Goal: Task Accomplishment & Management: Use online tool/utility

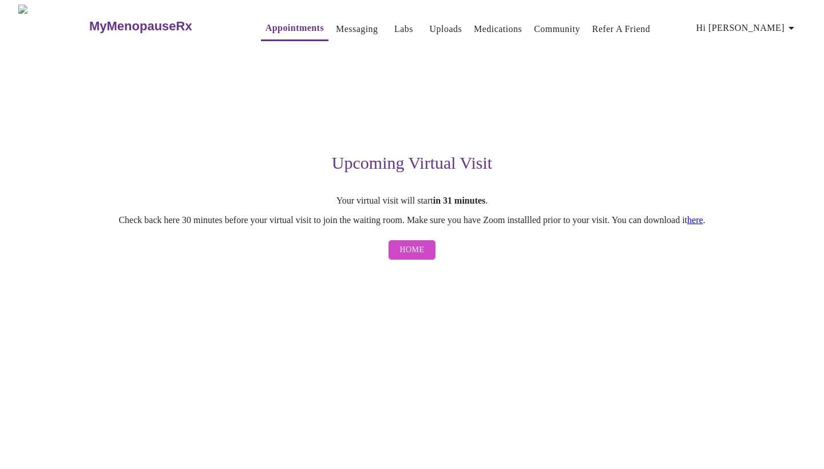
scroll to position [27, 48]
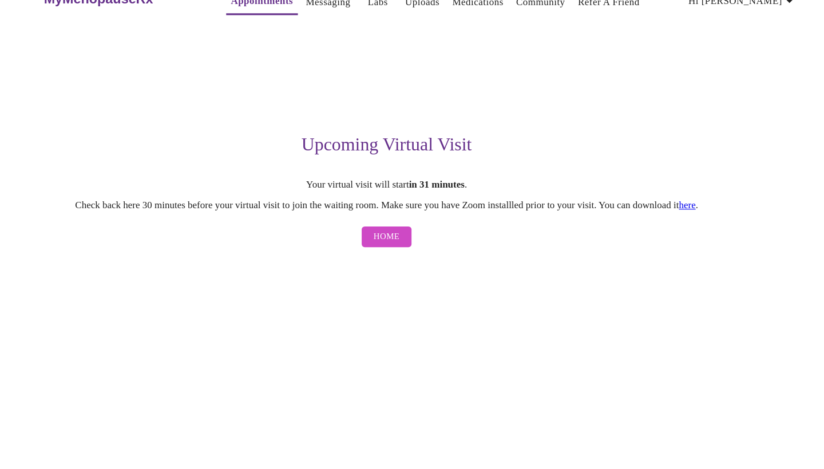
click at [687, 215] on link "here" at bounding box center [695, 220] width 16 height 10
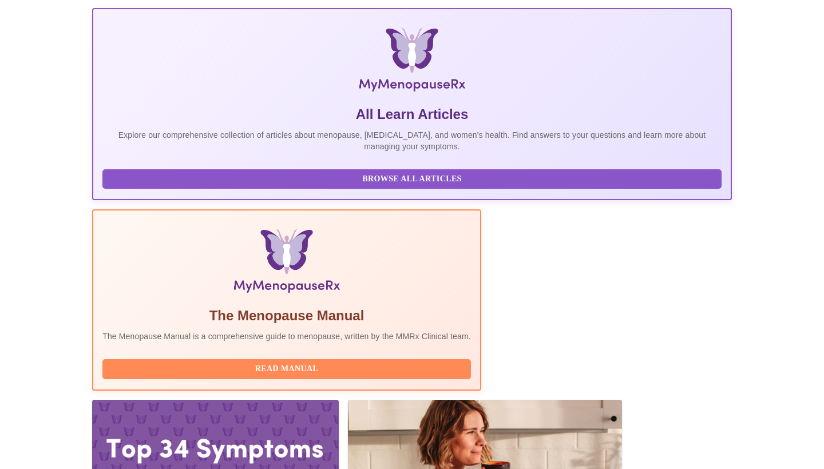
scroll to position [156, 0]
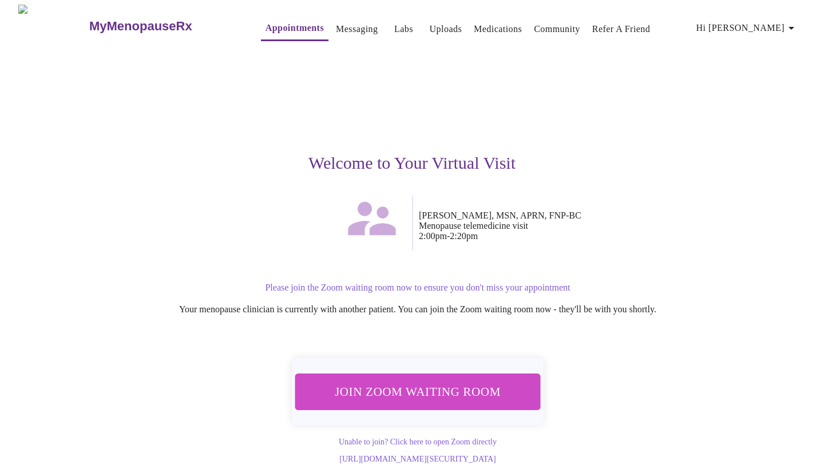
scroll to position [9, 0]
click at [370, 381] on span "Join Zoom Waiting Room" at bounding box center [417, 391] width 215 height 21
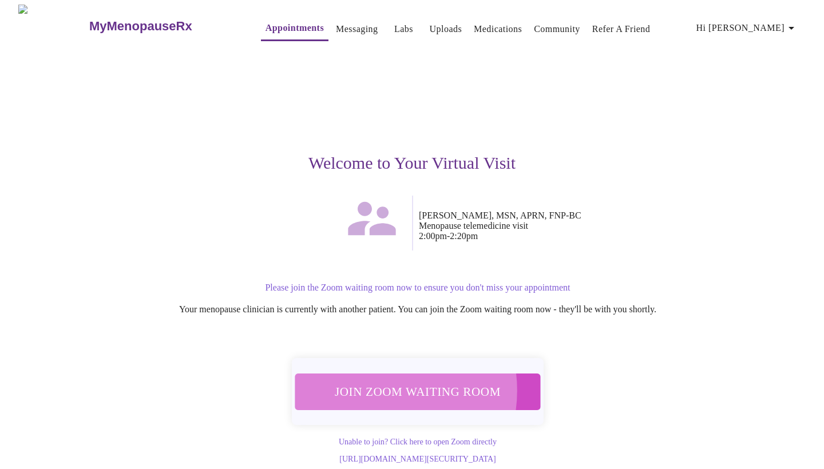
click at [374, 381] on span "Join Zoom Waiting Room" at bounding box center [417, 391] width 215 height 21
